Goal: Task Accomplishment & Management: Use online tool/utility

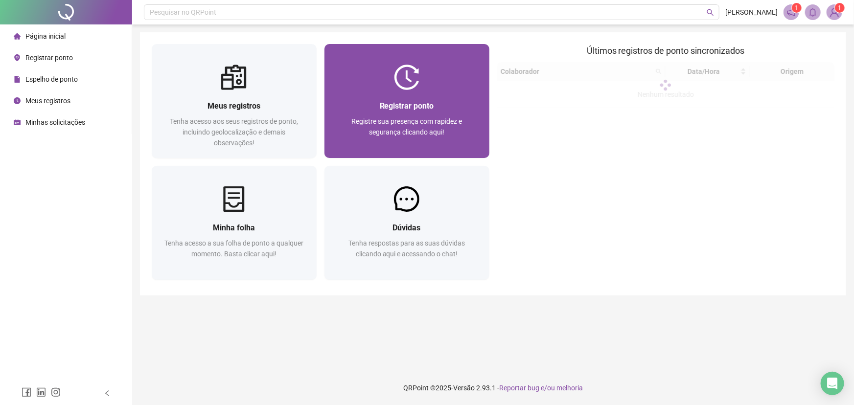
click at [404, 97] on div "Registrar ponto Registre sua presença com rapidez e segurança clicando aqui!" at bounding box center [407, 124] width 165 height 68
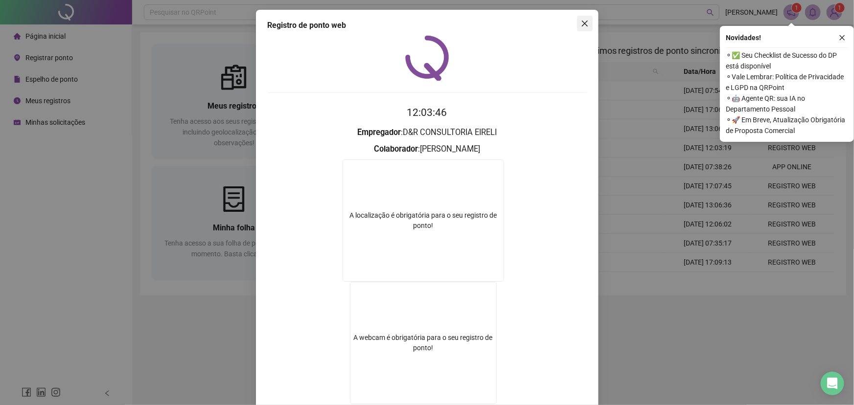
click at [581, 23] on icon "close" at bounding box center [585, 24] width 8 height 8
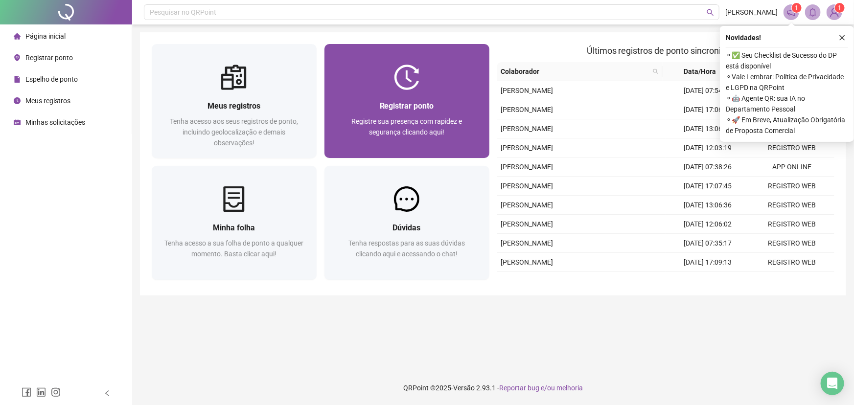
click at [417, 122] on span "Registre sua presença com rapidez e segurança clicando aqui!" at bounding box center [407, 127] width 111 height 19
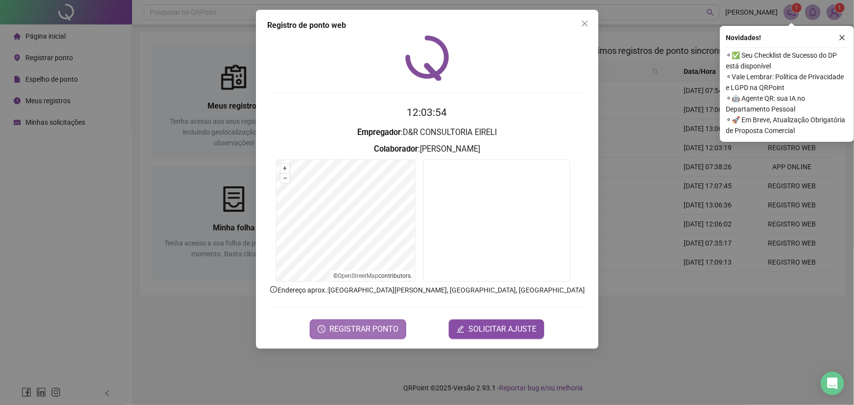
click at [377, 333] on span "REGISTRAR PONTO" at bounding box center [364, 330] width 69 height 12
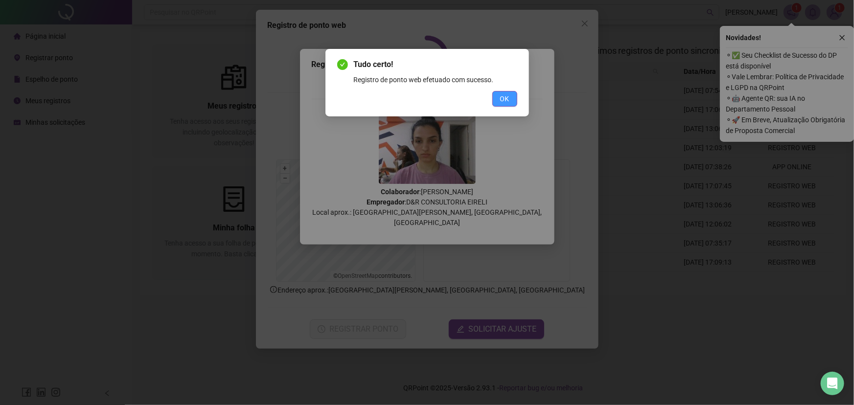
click at [502, 98] on span "OK" at bounding box center [504, 99] width 9 height 11
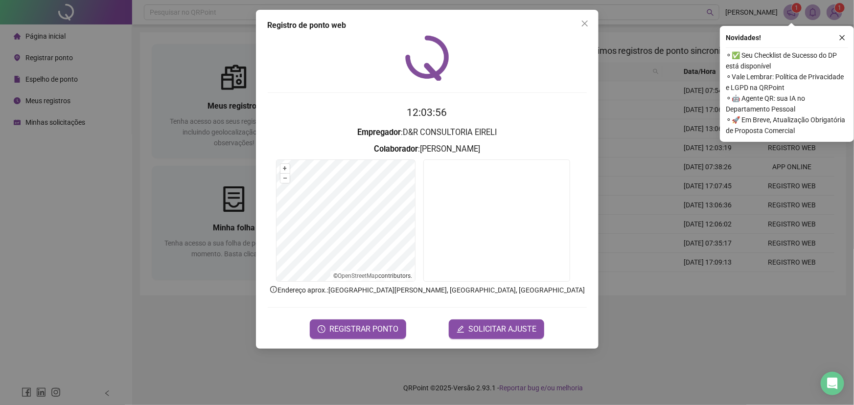
drag, startPoint x: 585, startPoint y: 24, endPoint x: 584, endPoint y: 35, distance: 10.3
click at [585, 25] on icon "close" at bounding box center [585, 24] width 8 height 8
